Goal: Task Accomplishment & Management: Manage account settings

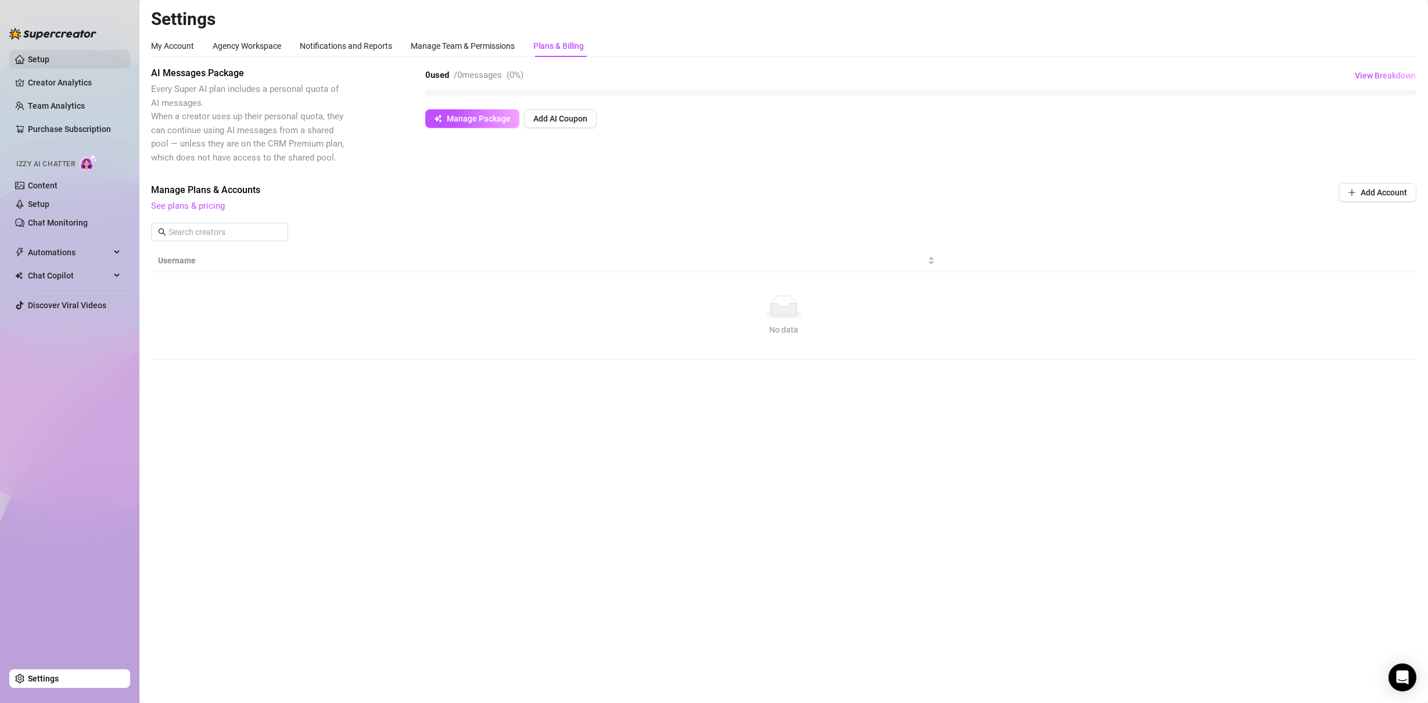
click at [49, 59] on link "Setup" at bounding box center [39, 59] width 22 height 9
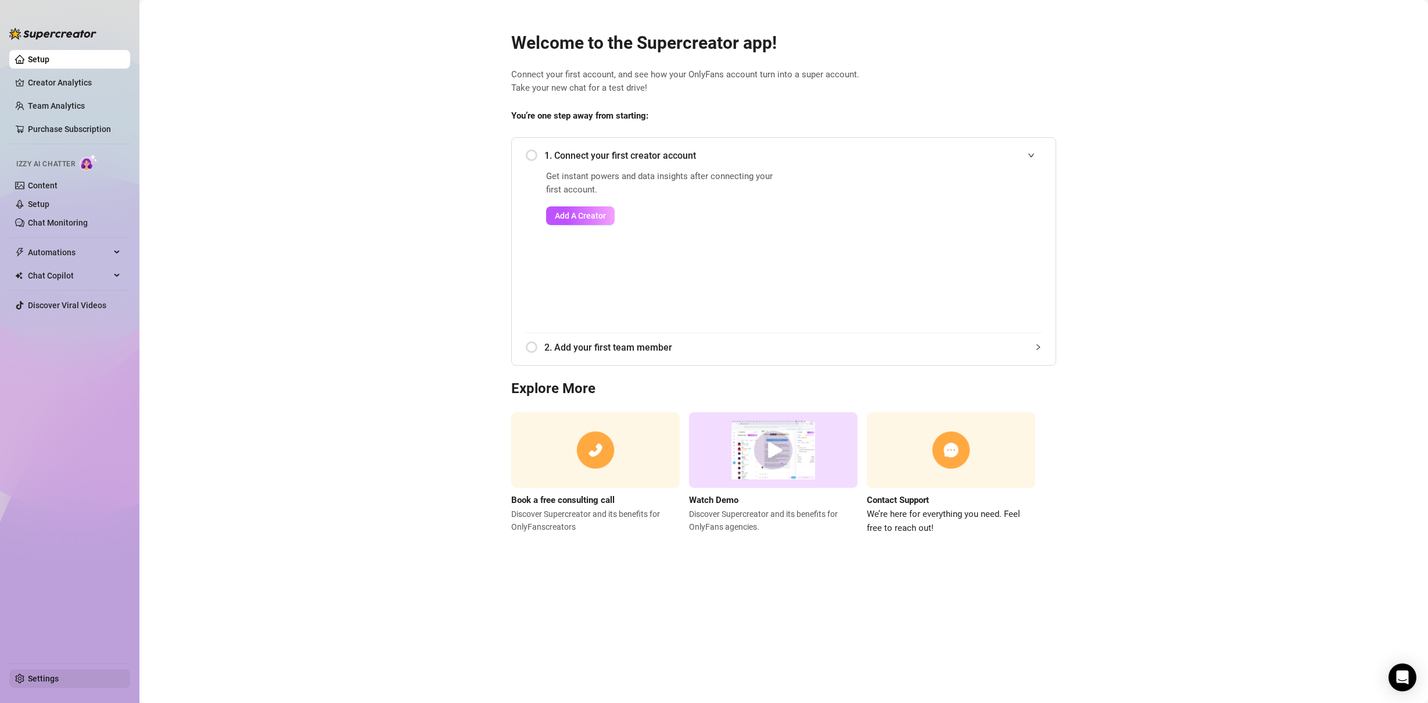
click at [49, 678] on link "Settings" at bounding box center [43, 677] width 31 height 9
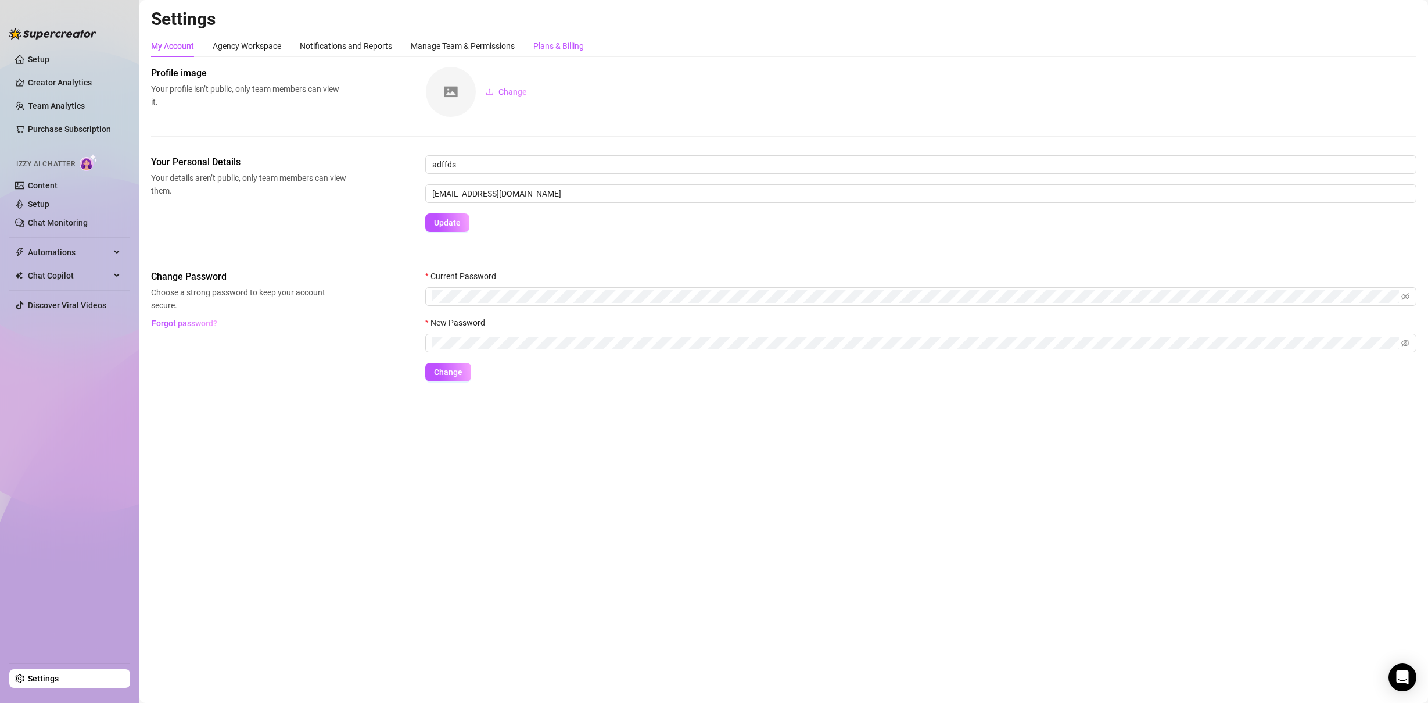
click at [562, 42] on div "Plans & Billing" at bounding box center [558, 46] width 51 height 13
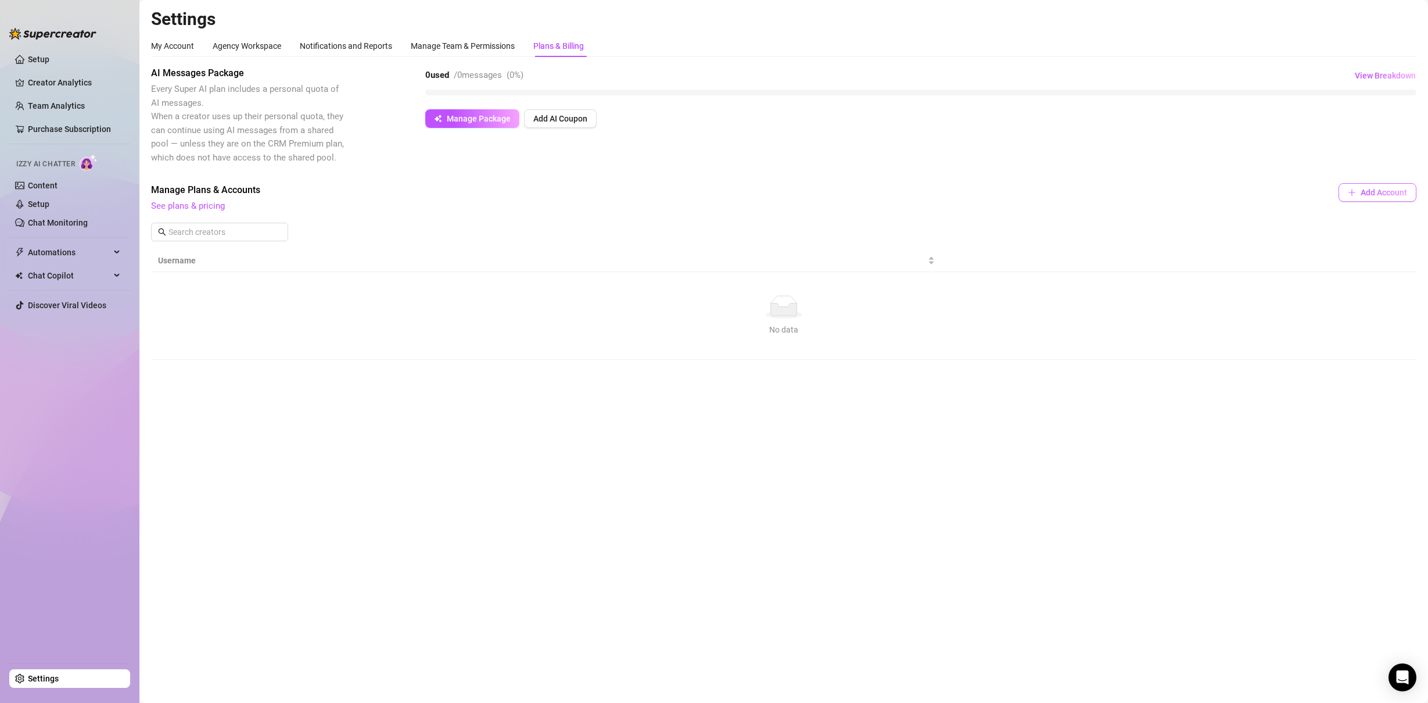
click at [1367, 199] on button "Add Account" at bounding box center [1378, 192] width 78 height 19
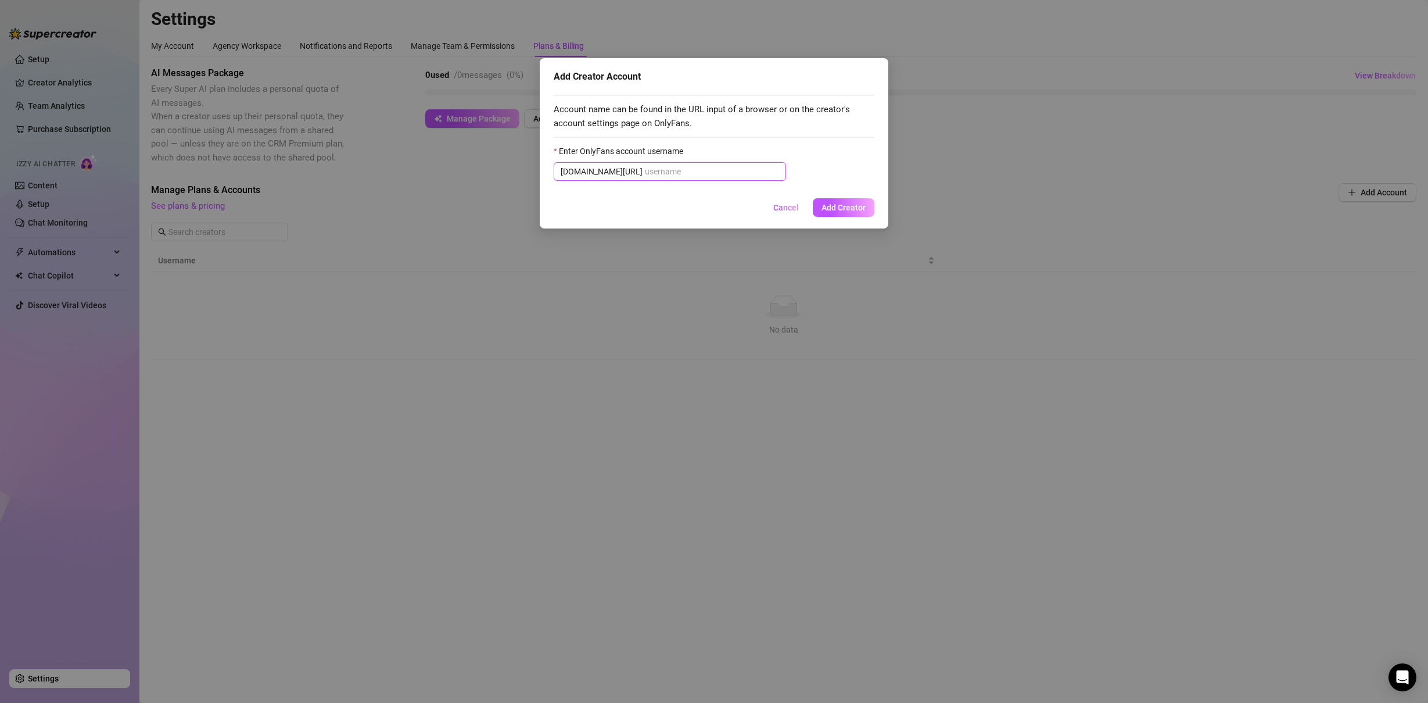
click at [675, 173] on input "Enter OnlyFans account username" at bounding box center [712, 171] width 134 height 13
click at [678, 170] on input "Enter OnlyFans account username" at bounding box center [712, 171] width 134 height 13
paste input "u21892667nice"
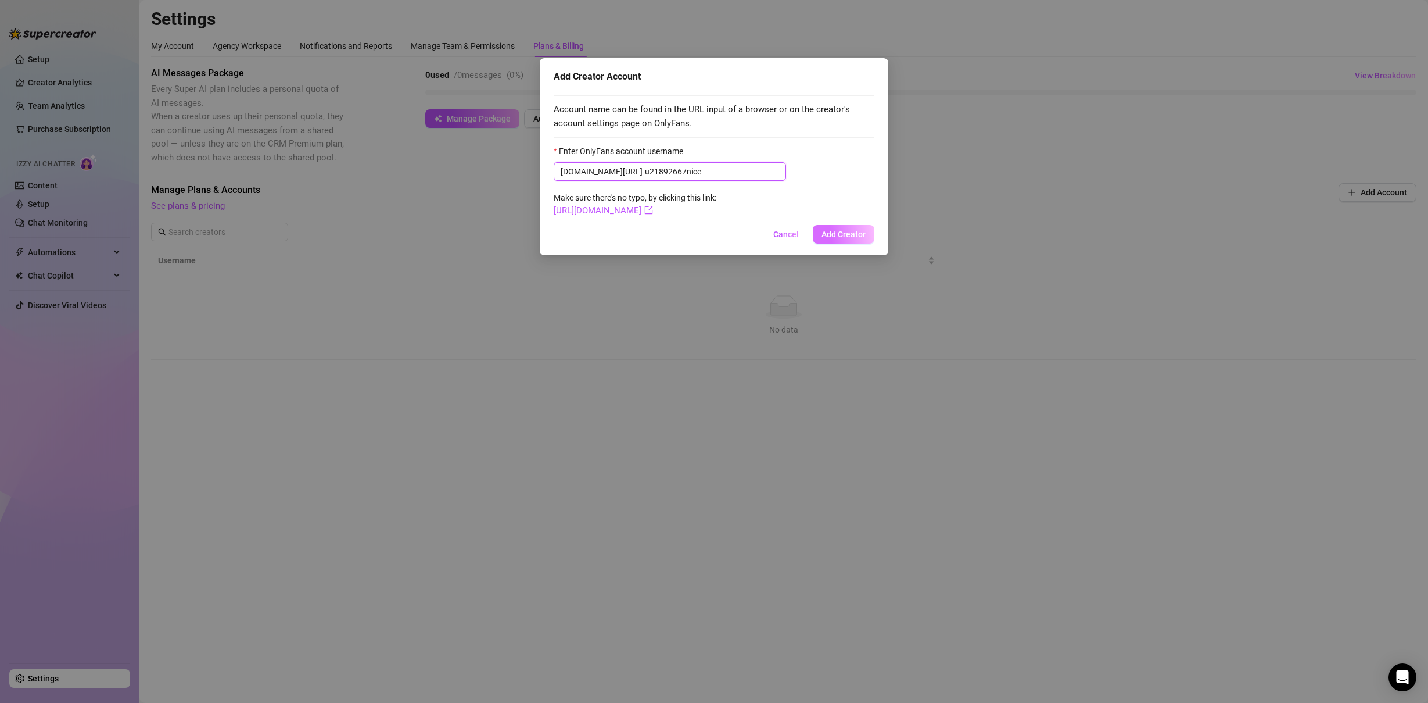
type input "u21892667nice"
click at [843, 232] on span "Add Creator" at bounding box center [844, 234] width 44 height 9
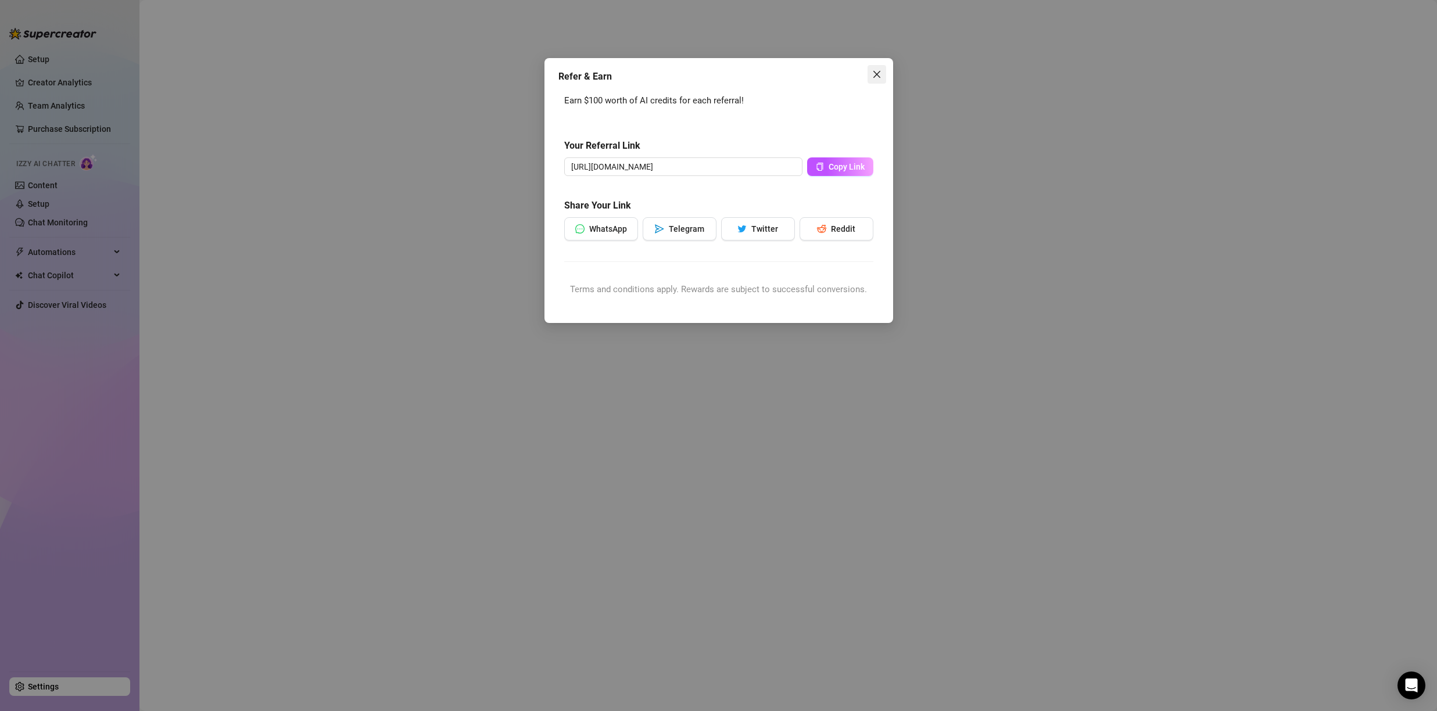
click at [873, 75] on icon "close" at bounding box center [876, 74] width 9 height 9
click at [876, 74] on icon "close" at bounding box center [876, 74] width 7 height 7
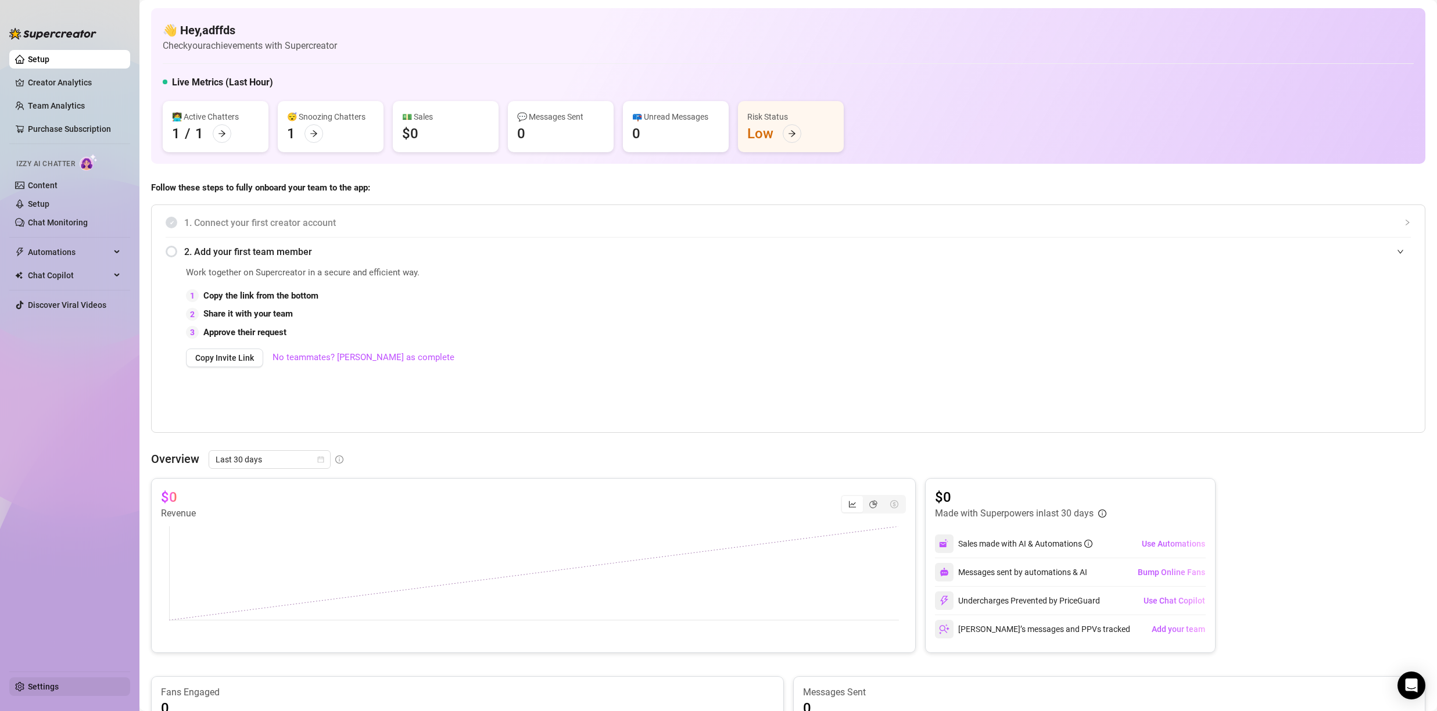
click at [45, 689] on link "Settings" at bounding box center [43, 686] width 31 height 9
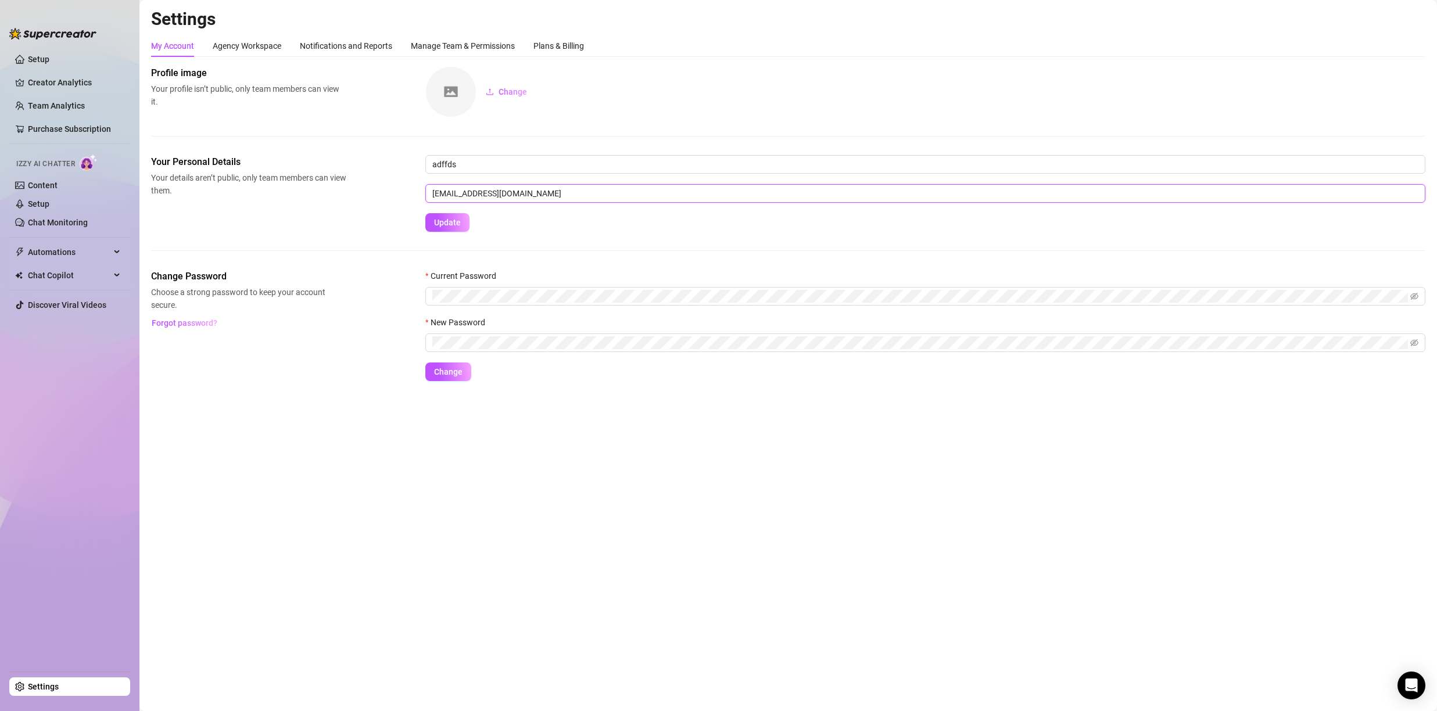
click at [475, 199] on input "adffds@dfsdaf.com" at bounding box center [925, 193] width 1000 height 19
click at [476, 198] on input "adffds@dfsdaf.com" at bounding box center [925, 193] width 1000 height 19
click at [37, 64] on link "Setup" at bounding box center [39, 59] width 22 height 9
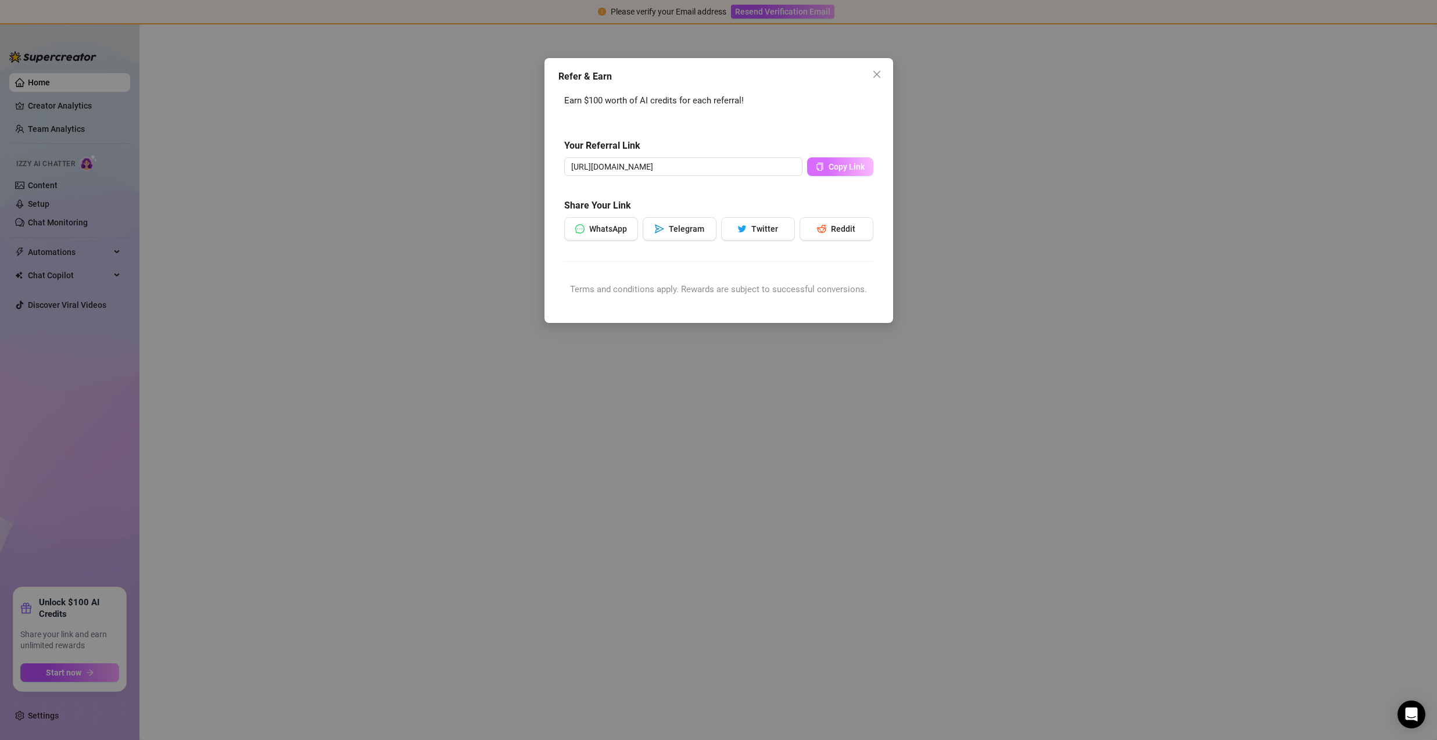
click at [836, 169] on span "Copy Link" at bounding box center [847, 166] width 36 height 9
click at [878, 76] on icon "close" at bounding box center [876, 74] width 7 height 7
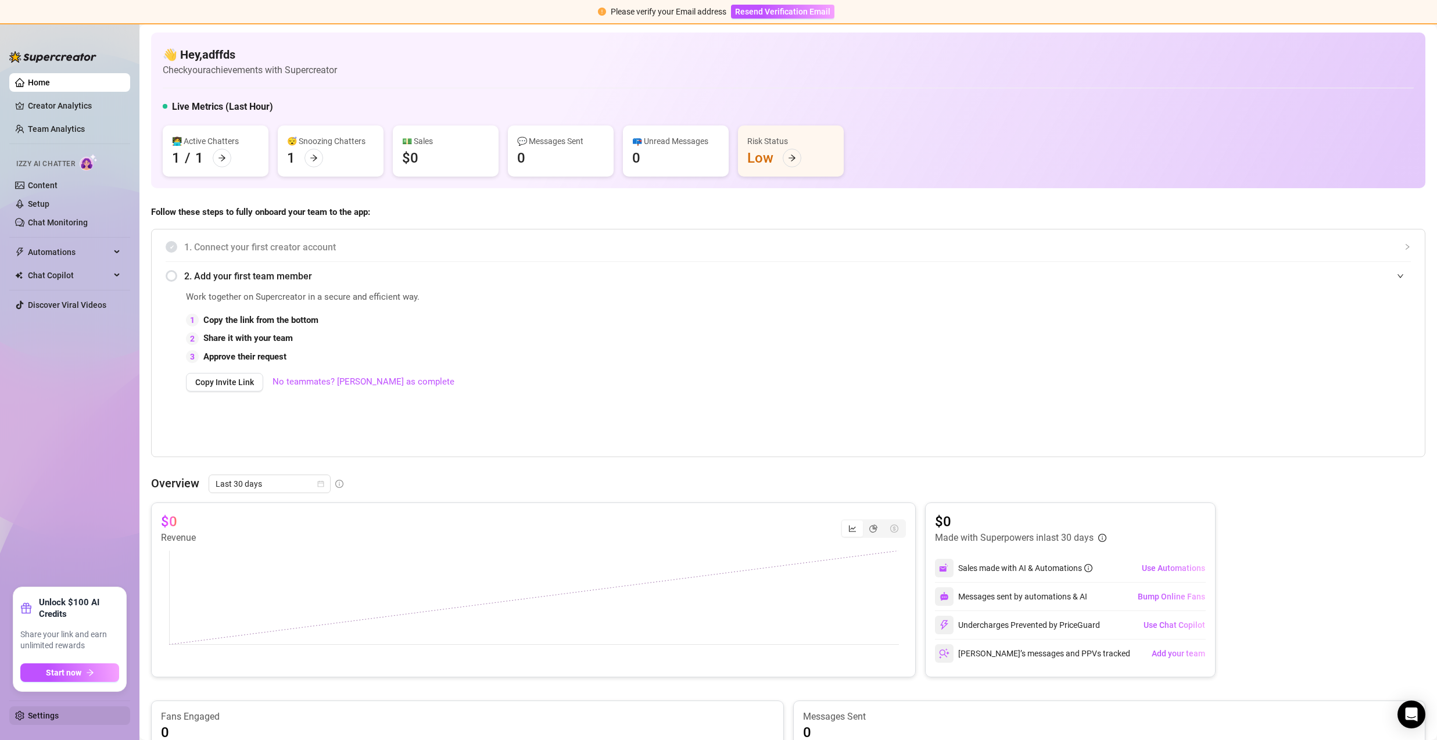
click at [53, 702] on link "Settings" at bounding box center [43, 715] width 31 height 9
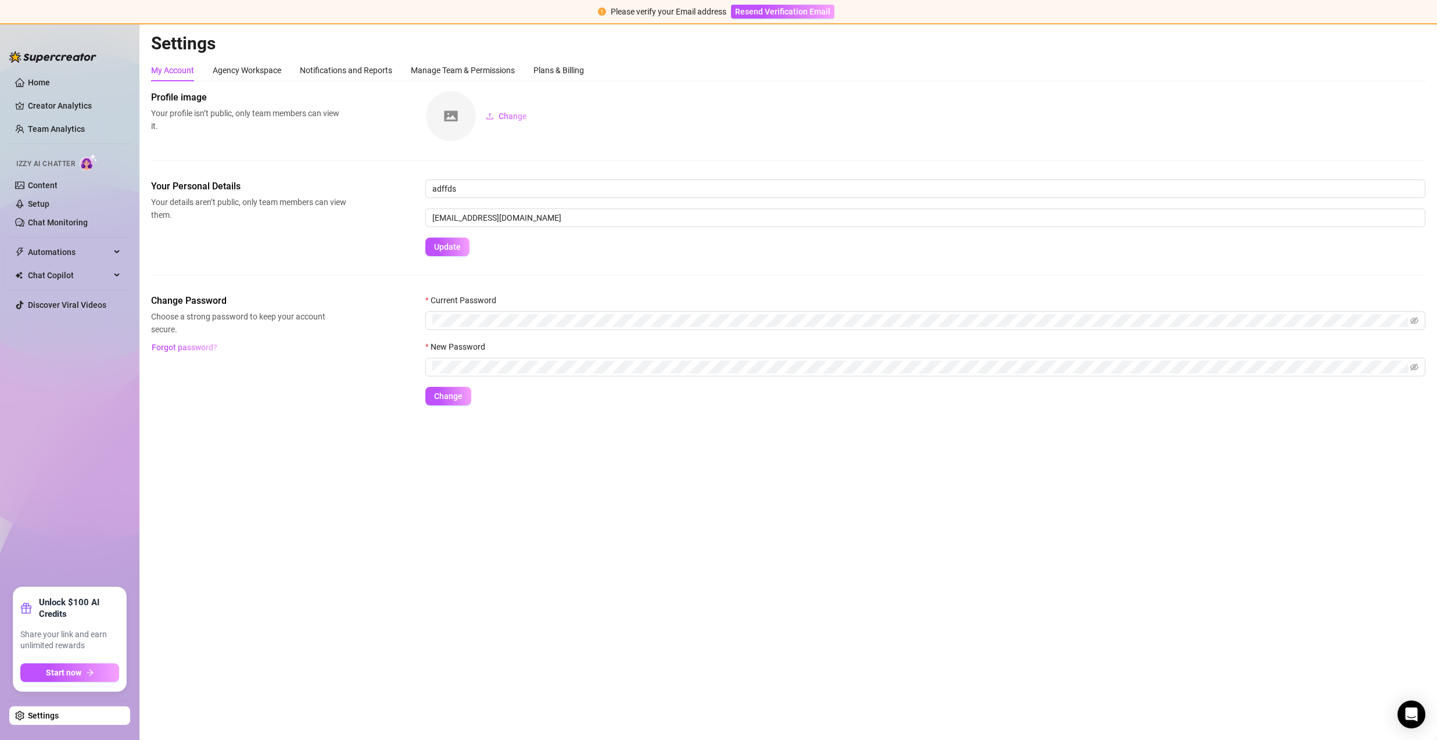
click at [576, 56] on div "Settings My Account Agency Workspace Notifications and Reports Manage Team & Pe…" at bounding box center [788, 226] width 1274 height 387
click at [571, 65] on div "Plans & Billing" at bounding box center [558, 70] width 51 height 13
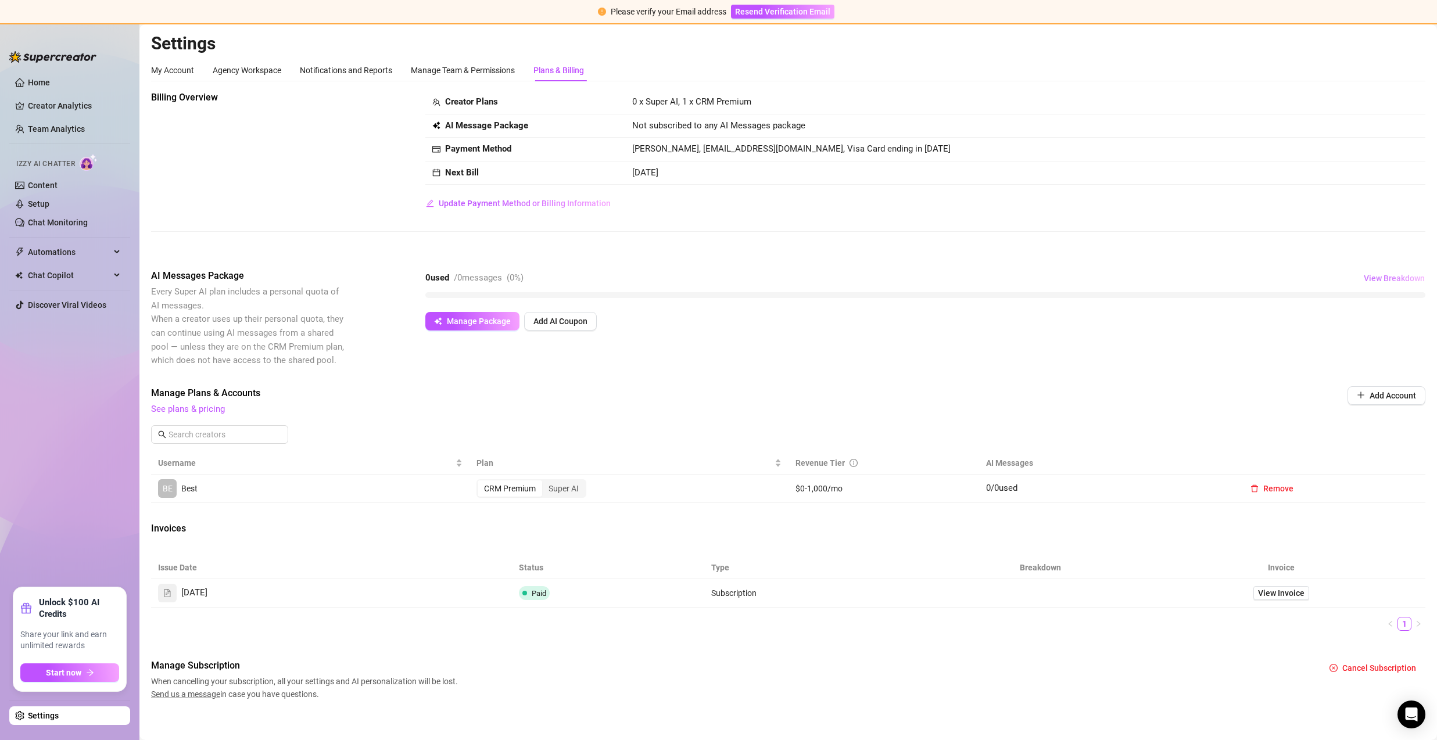
click at [1382, 283] on span "View Breakdown" at bounding box center [1394, 278] width 61 height 9
click at [1373, 280] on span "View Breakdown" at bounding box center [1394, 278] width 61 height 9
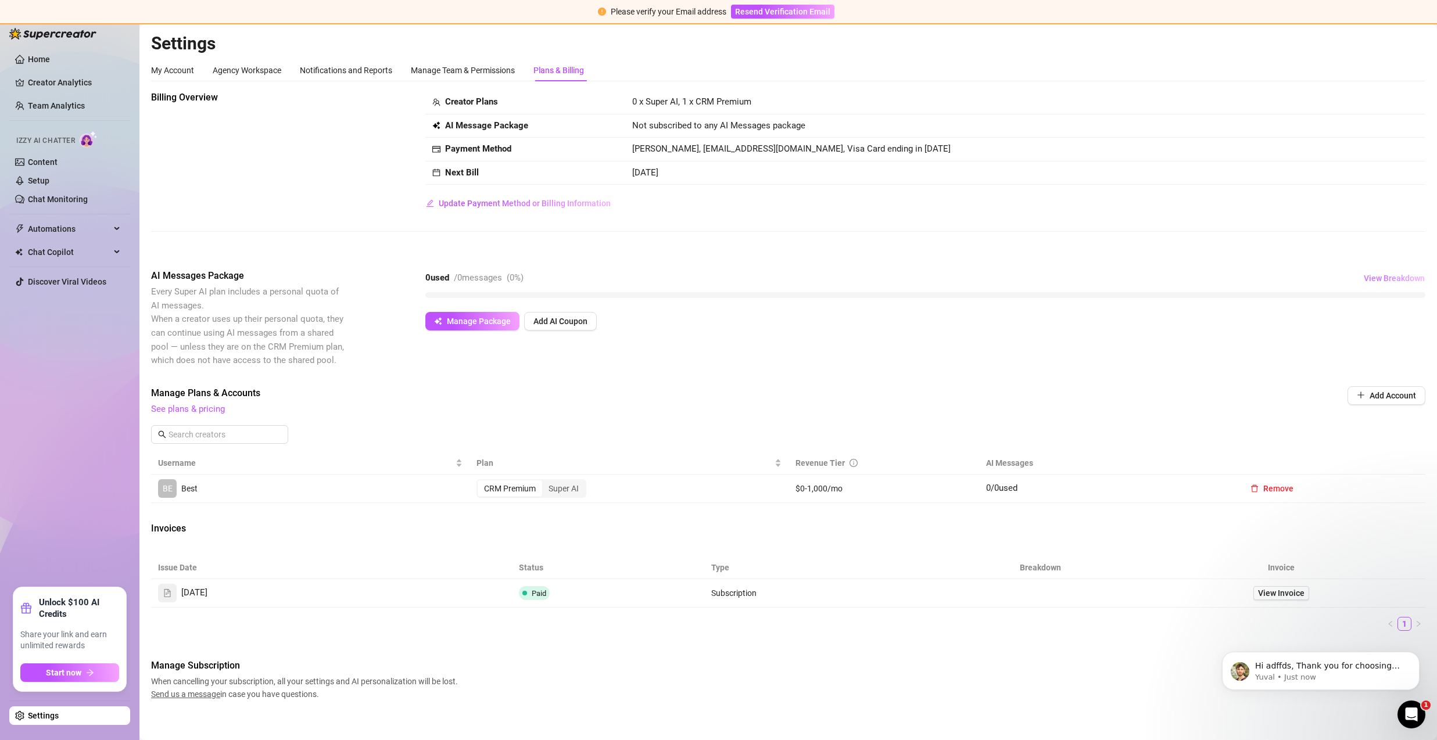
click at [1383, 281] on span "View Breakdown" at bounding box center [1394, 278] width 61 height 9
click at [1384, 280] on span "View Breakdown" at bounding box center [1394, 278] width 61 height 9
click at [1385, 278] on span "View Breakdown" at bounding box center [1394, 278] width 61 height 9
click at [88, 669] on icon "arrow-right" at bounding box center [90, 673] width 8 height 8
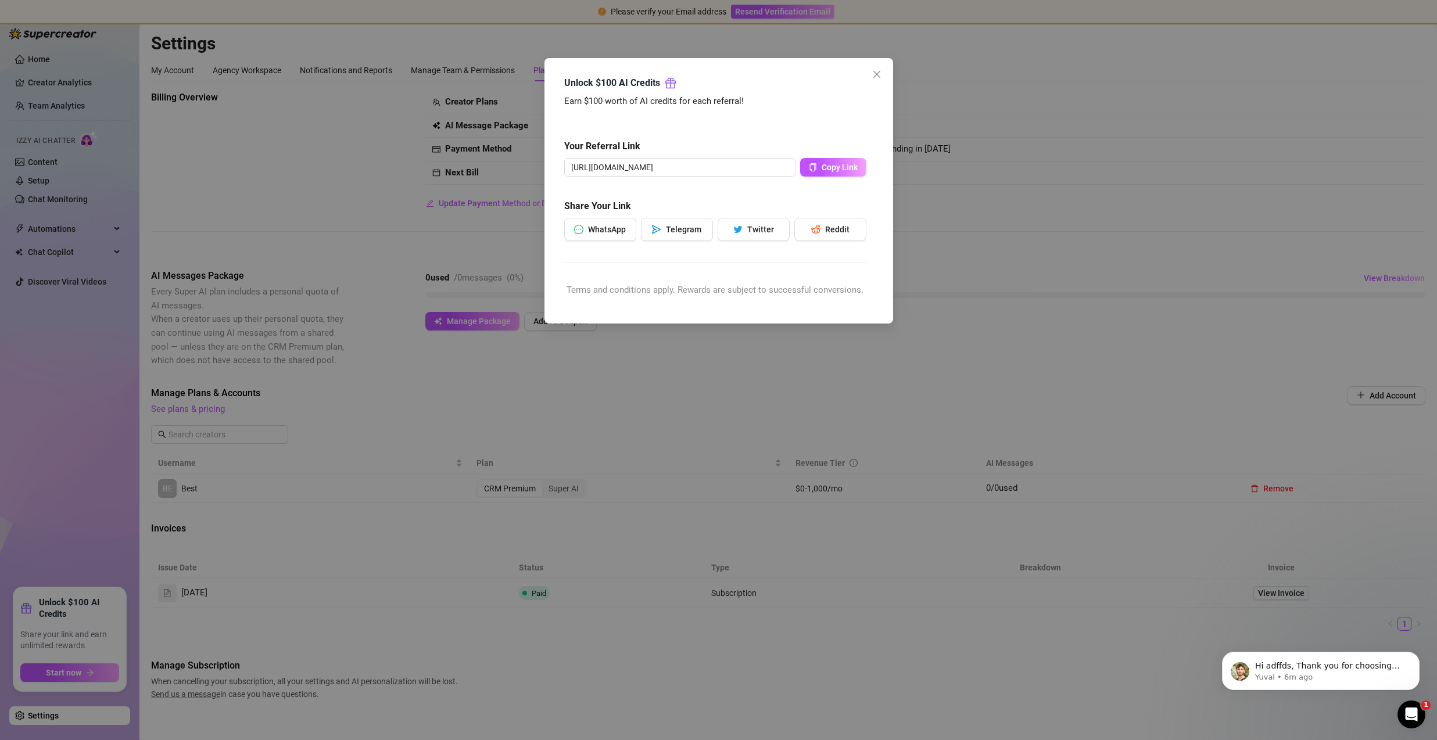
click at [667, 81] on icon "gift" at bounding box center [671, 83] width 12 height 12
click at [865, 74] on div "Unlock $100 AI Credits Earn $100 worth of AI credits for each referral! Your Re…" at bounding box center [718, 191] width 321 height 242
click at [873, 74] on icon "close" at bounding box center [876, 74] width 9 height 9
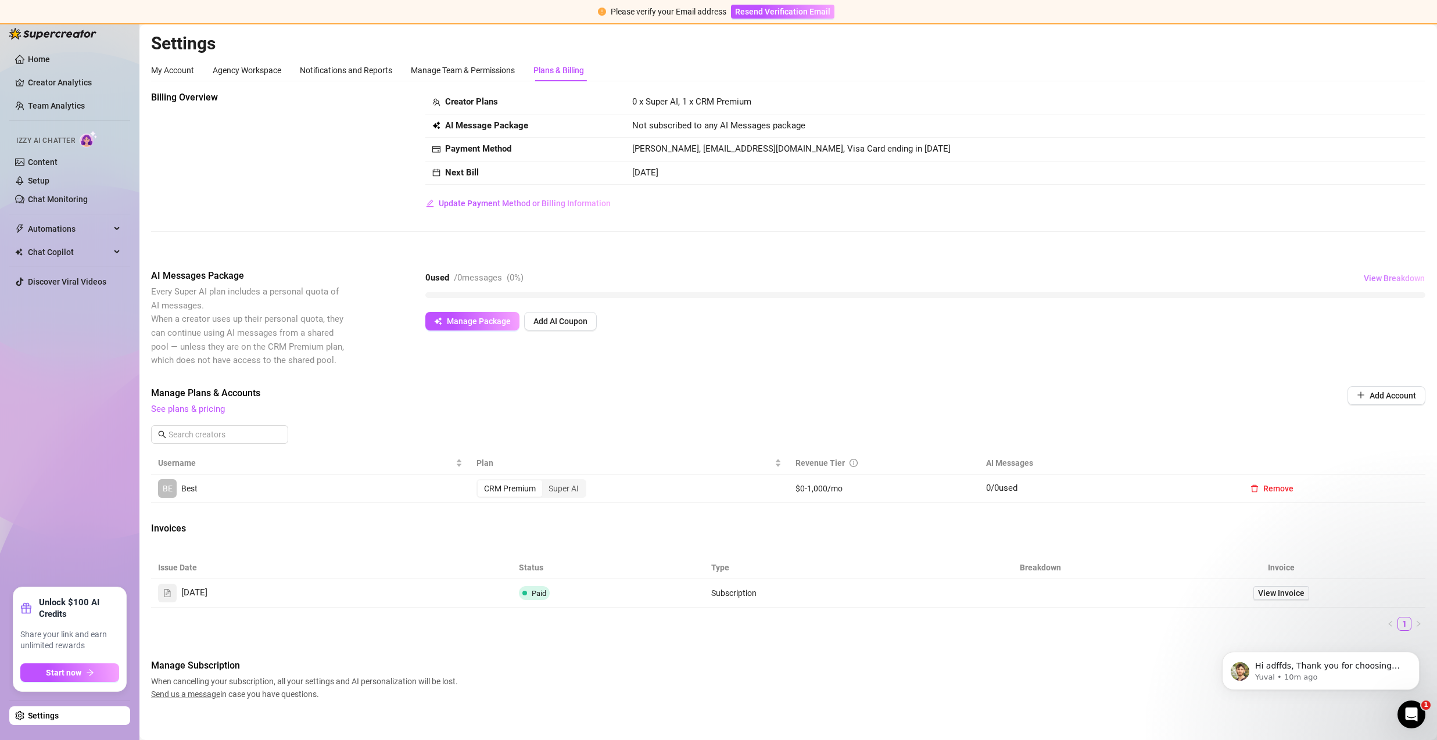
click at [1366, 277] on span "View Breakdown" at bounding box center [1394, 278] width 61 height 9
click at [1174, 286] on div "0 used / 0 messages ( 0 %) View Breakdown" at bounding box center [925, 278] width 1000 height 19
drag, startPoint x: 1099, startPoint y: 295, endPoint x: 1092, endPoint y: 297, distance: 7.2
click at [1092, 297] on div at bounding box center [925, 295] width 1000 height 6
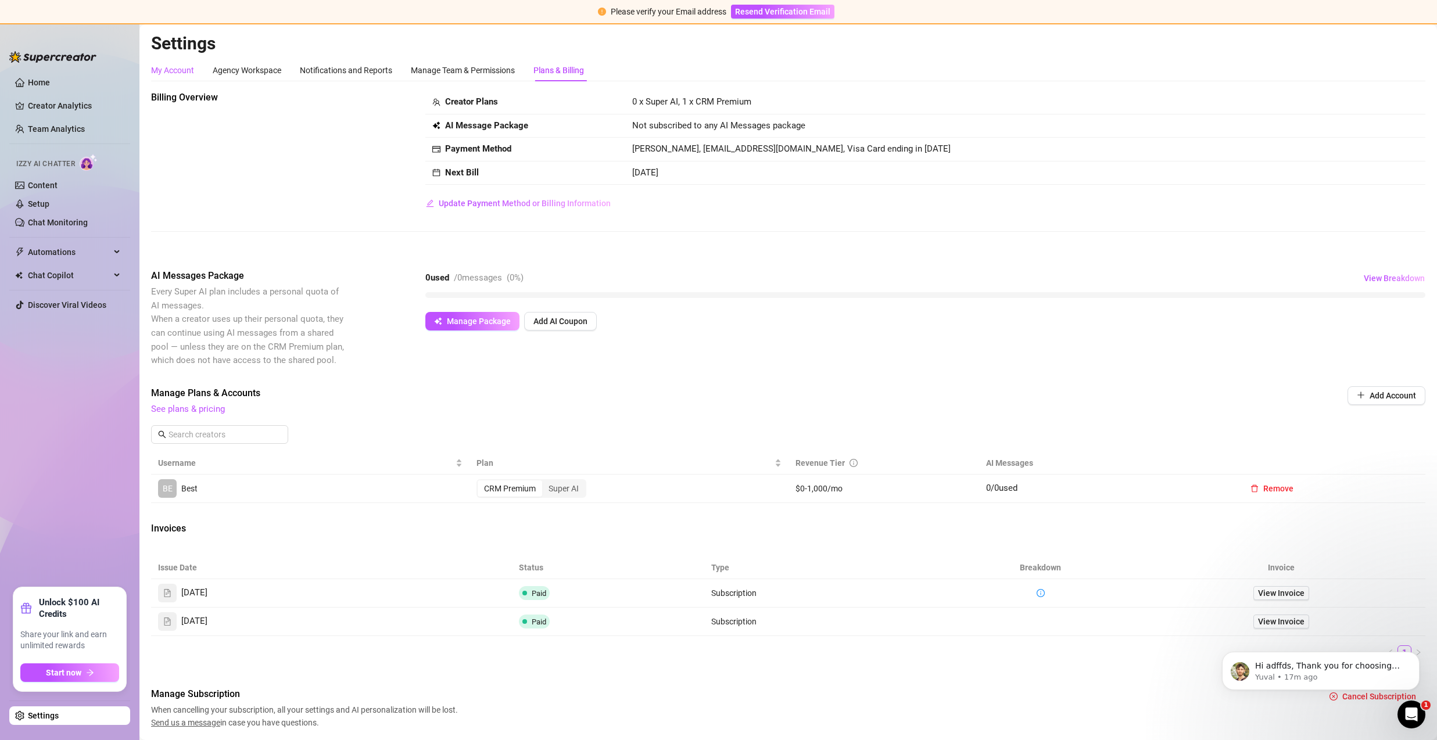
click at [185, 71] on div "My Account" at bounding box center [172, 70] width 43 height 13
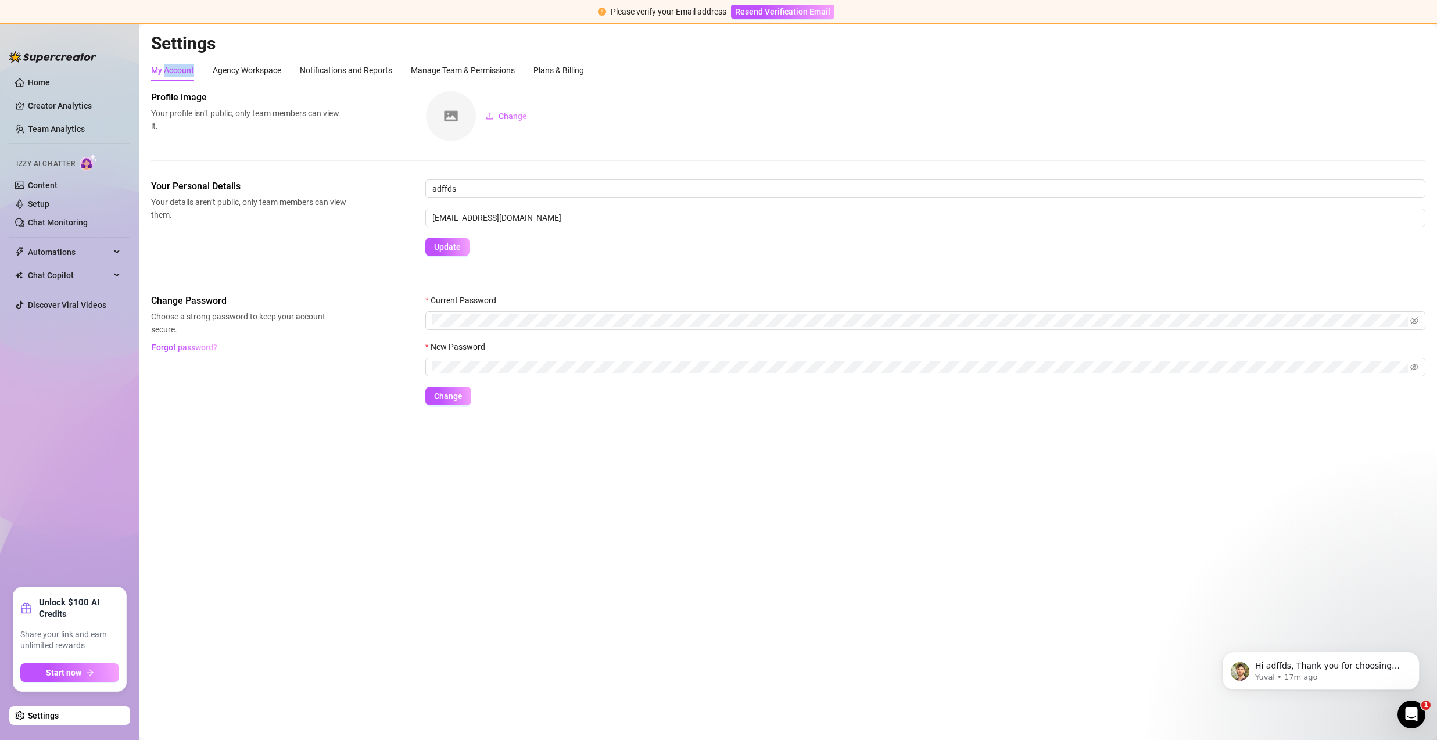
click at [185, 71] on div "My Account" at bounding box center [172, 70] width 43 height 13
click at [518, 222] on input "adffds@dfsdaf.com" at bounding box center [925, 218] width 1000 height 19
click at [518, 221] on input "adffds@dfsdaf.com" at bounding box center [925, 218] width 1000 height 19
click at [47, 81] on link "Home" at bounding box center [39, 82] width 22 height 9
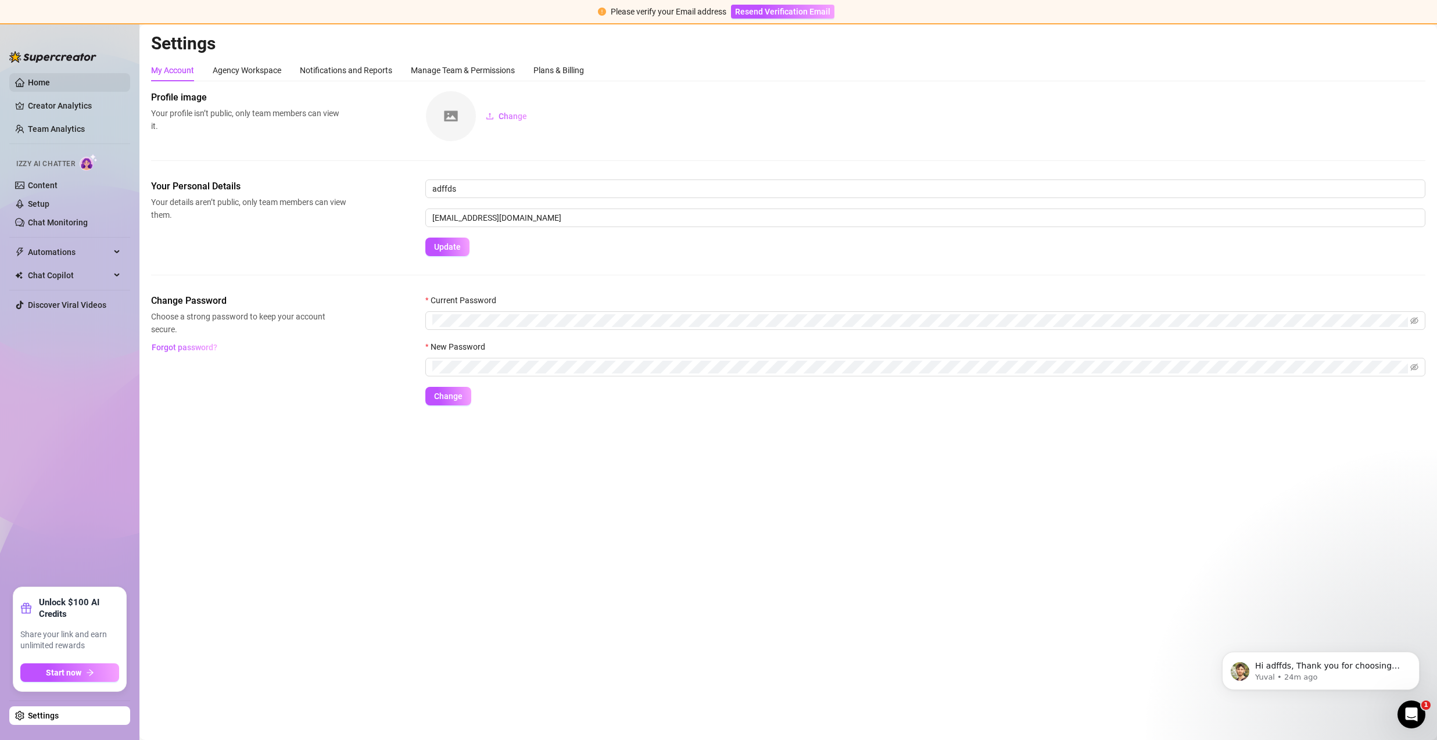
click at [47, 82] on link "Home" at bounding box center [39, 82] width 22 height 9
